Goal: Connect with others: Participate in discussion

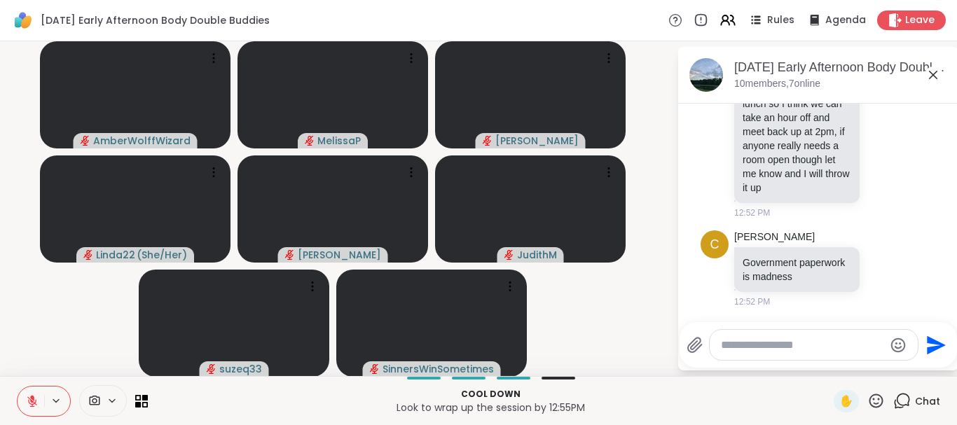
scroll to position [473, 0]
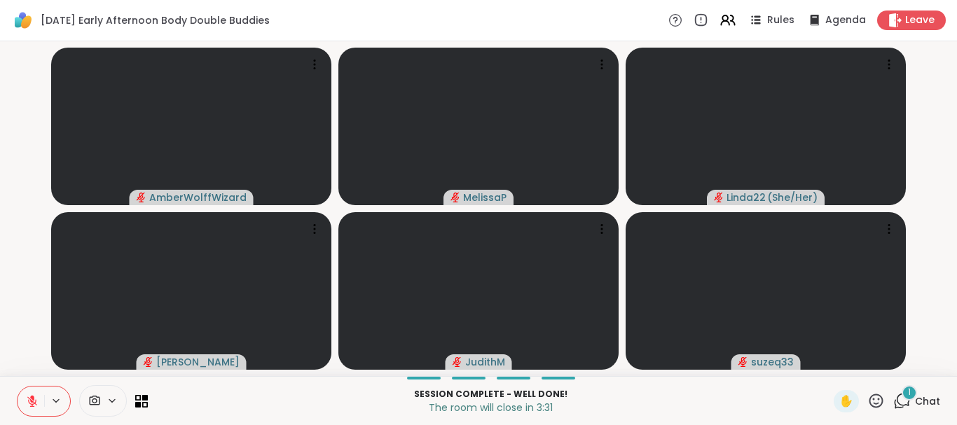
click at [38, 396] on icon at bounding box center [32, 401] width 13 height 13
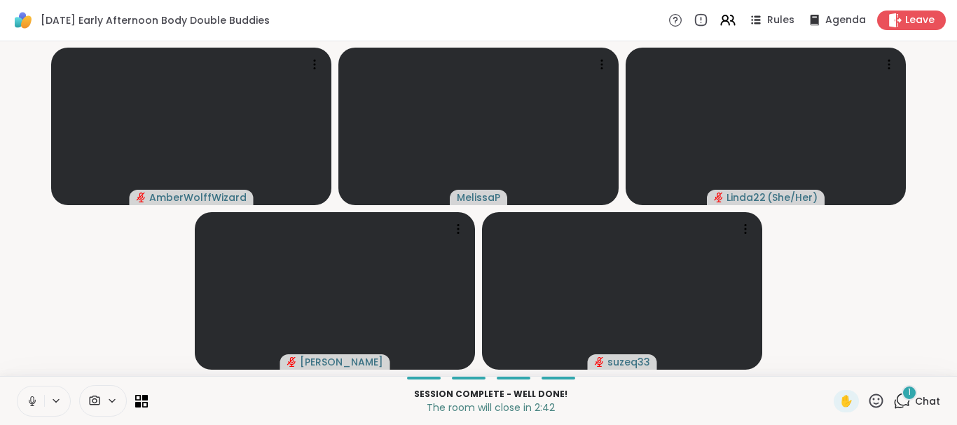
click at [870, 407] on icon at bounding box center [877, 401] width 14 height 14
click at [828, 368] on span "❤️" at bounding box center [835, 364] width 14 height 17
